Goal: Task Accomplishment & Management: Manage account settings

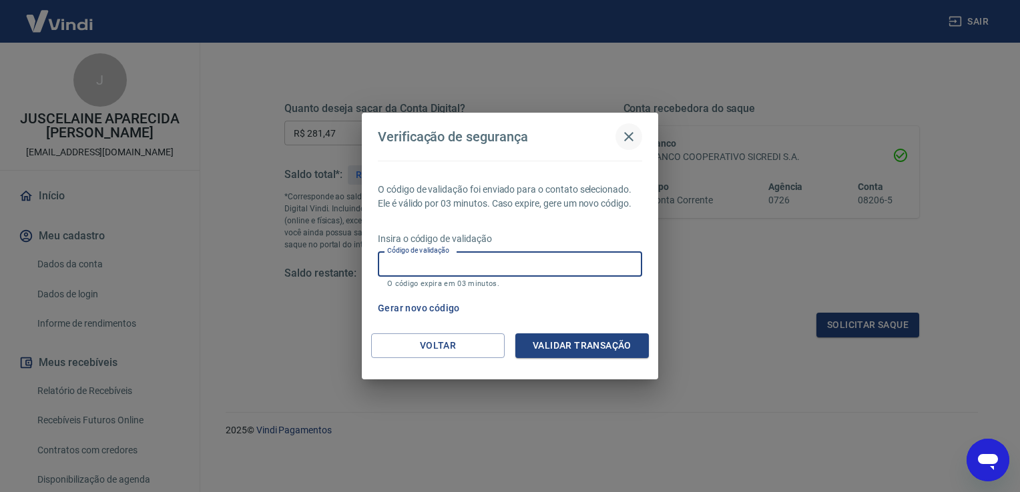
click at [631, 135] on icon "button" at bounding box center [628, 136] width 9 height 9
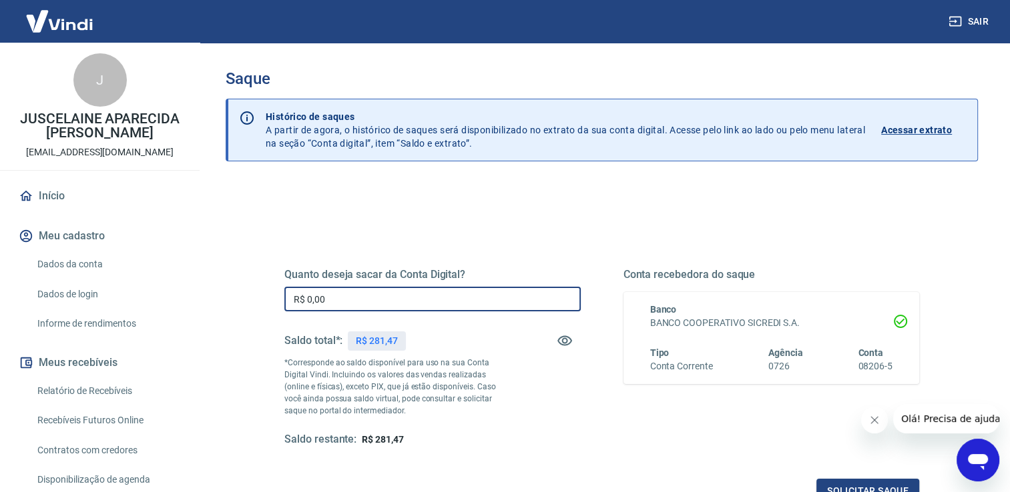
click at [386, 290] on input "R$ 0,00" at bounding box center [432, 299] width 296 height 25
type input "R$ 281,47"
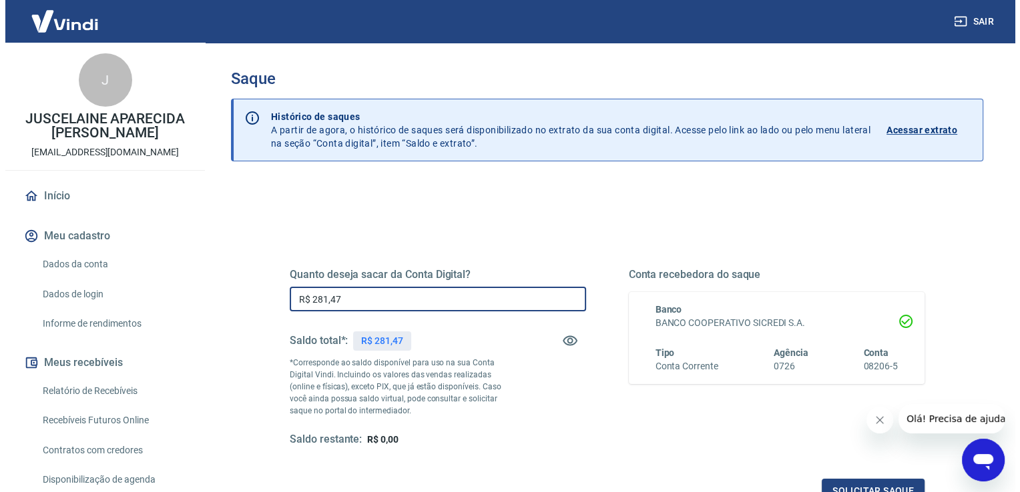
scroll to position [149, 0]
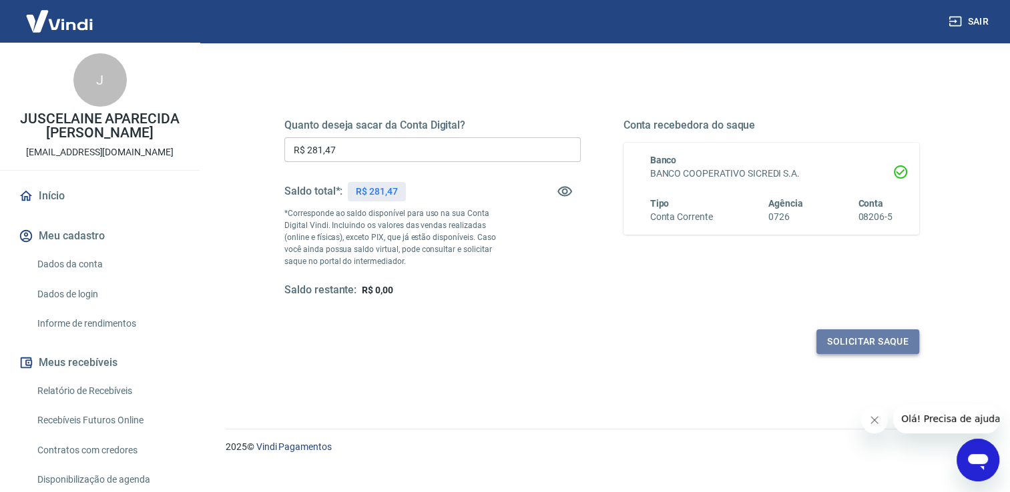
click at [876, 351] on button "Solicitar saque" at bounding box center [867, 342] width 103 height 25
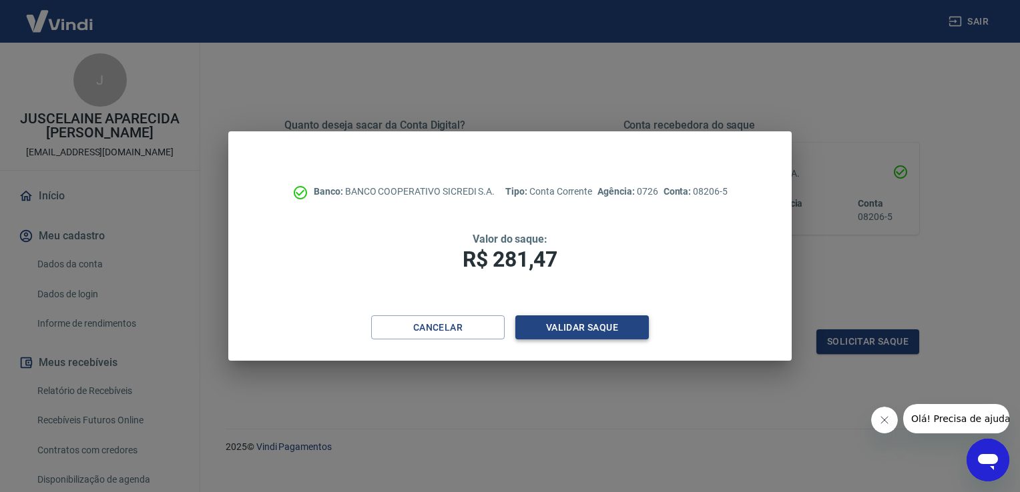
click at [590, 322] on button "Validar saque" at bounding box center [581, 328] width 133 height 25
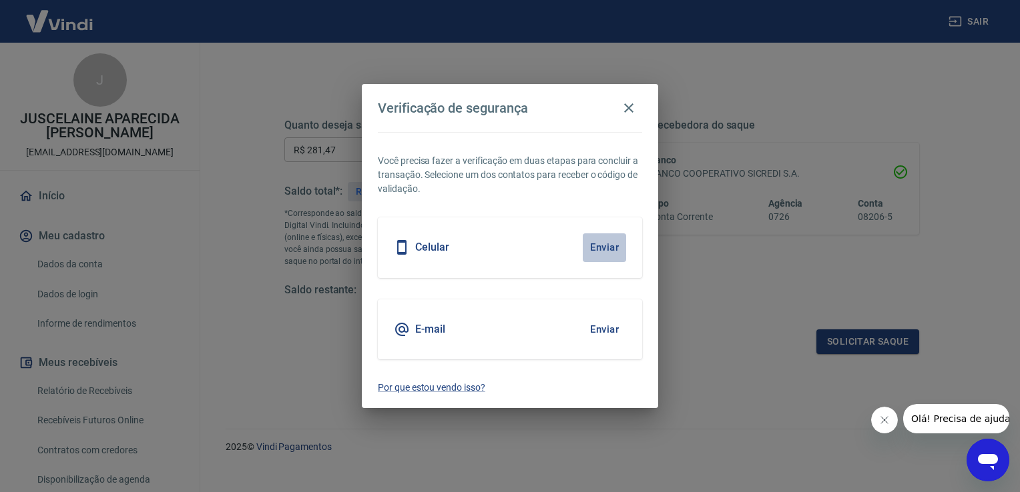
click at [604, 256] on button "Enviar" at bounding box center [603, 248] width 43 height 28
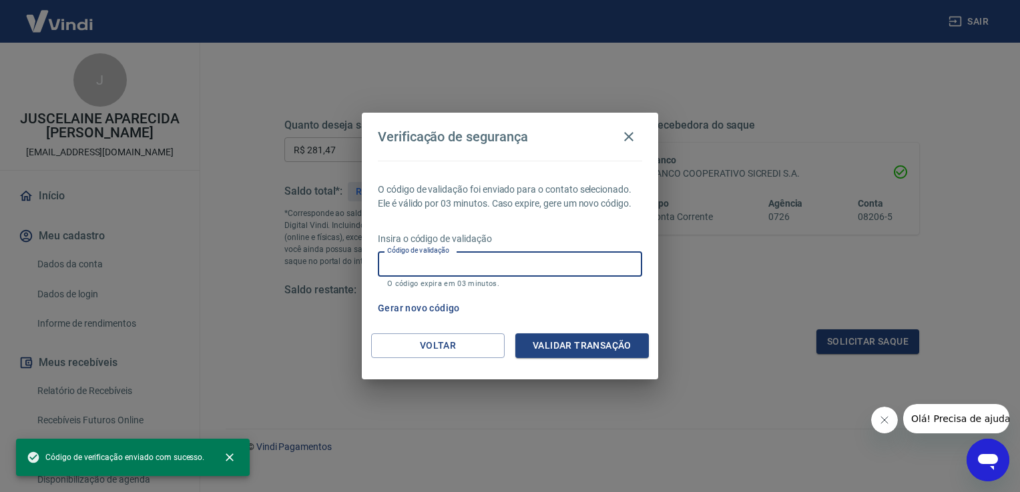
click at [604, 256] on input "Código de validação" at bounding box center [510, 264] width 264 height 25
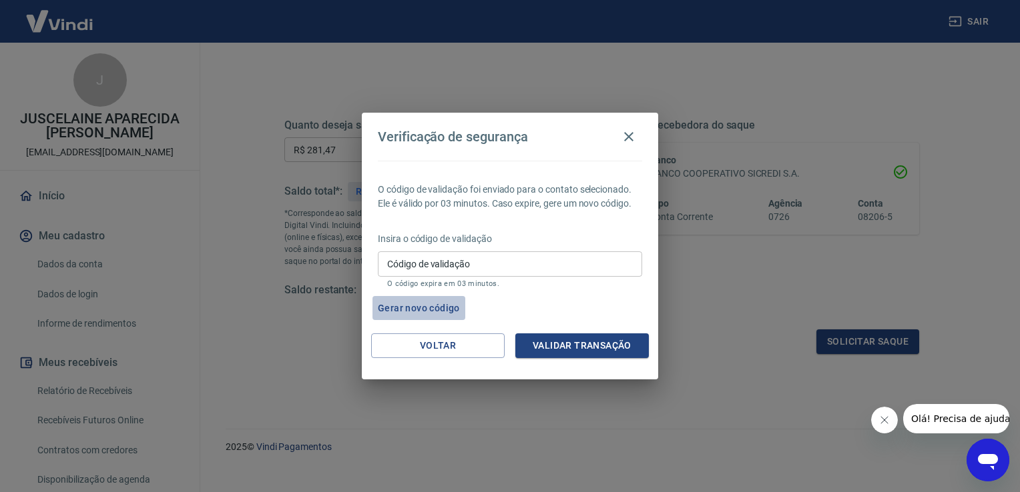
click at [430, 310] on button "Gerar novo código" at bounding box center [418, 308] width 93 height 25
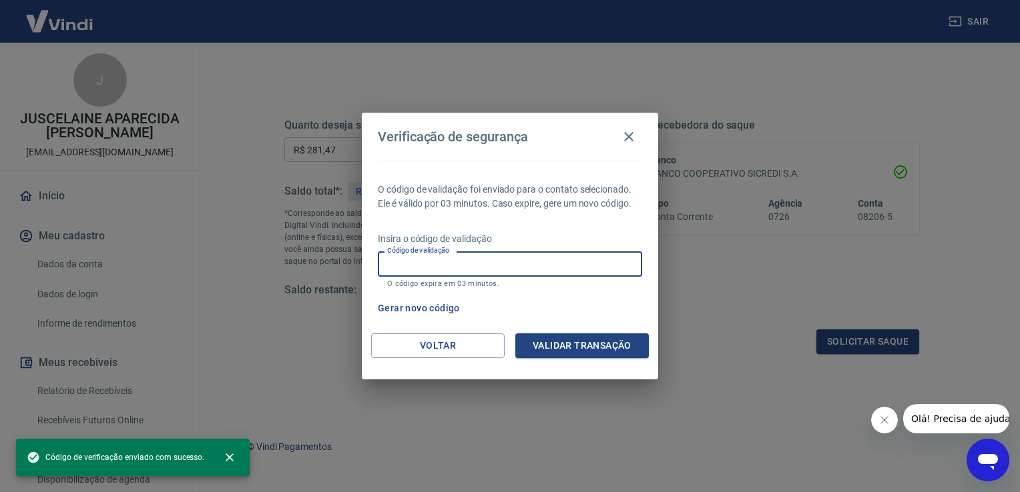
click at [489, 256] on input "Código de validação" at bounding box center [510, 264] width 264 height 25
